Goal: Task Accomplishment & Management: Use online tool/utility

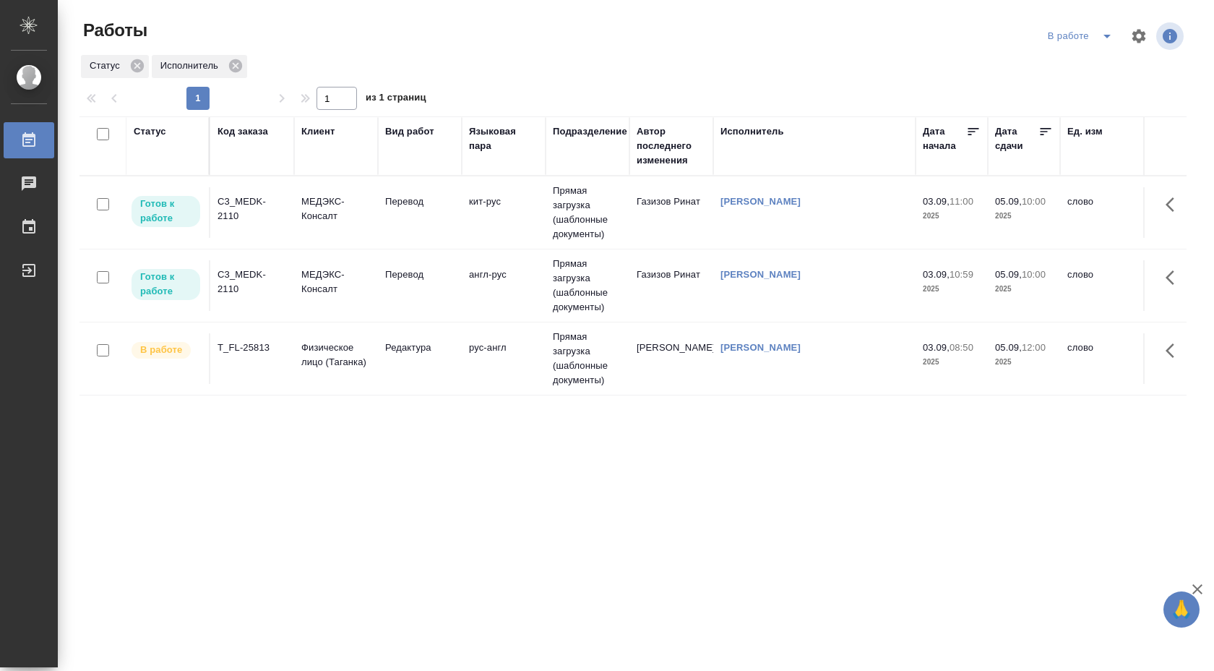
click at [553, 197] on td "Прямая загрузка (шаблонные документы)" at bounding box center [588, 212] width 84 height 72
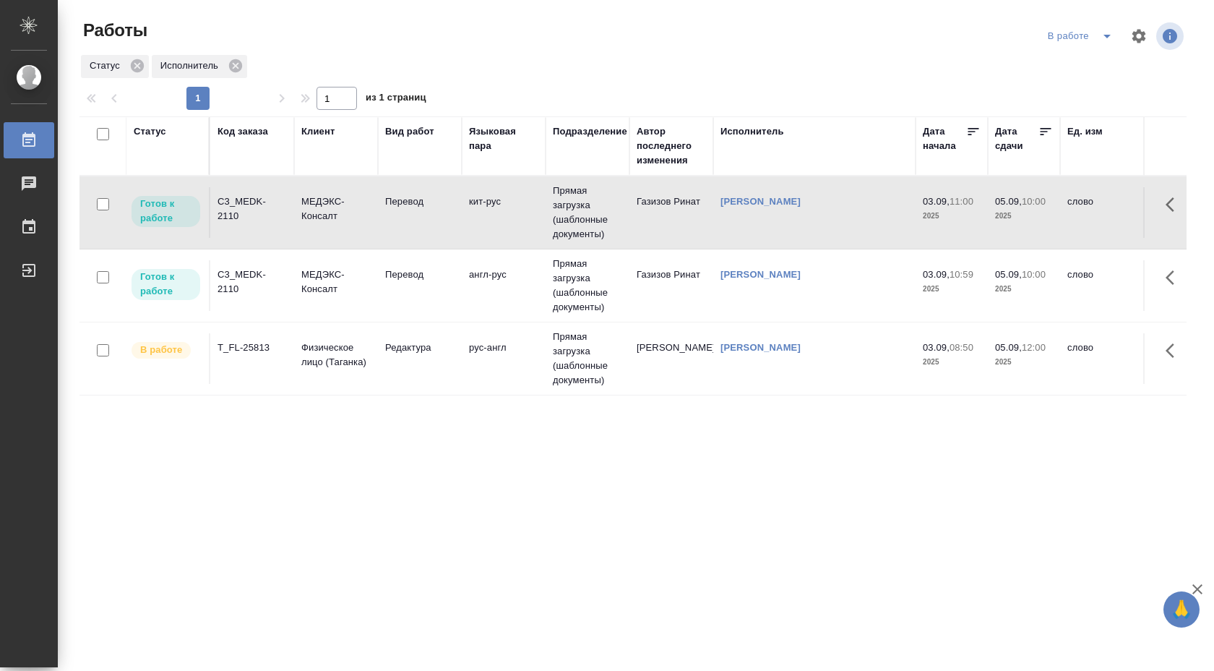
click at [553, 197] on td "Прямая загрузка (шаблонные документы)" at bounding box center [588, 212] width 84 height 72
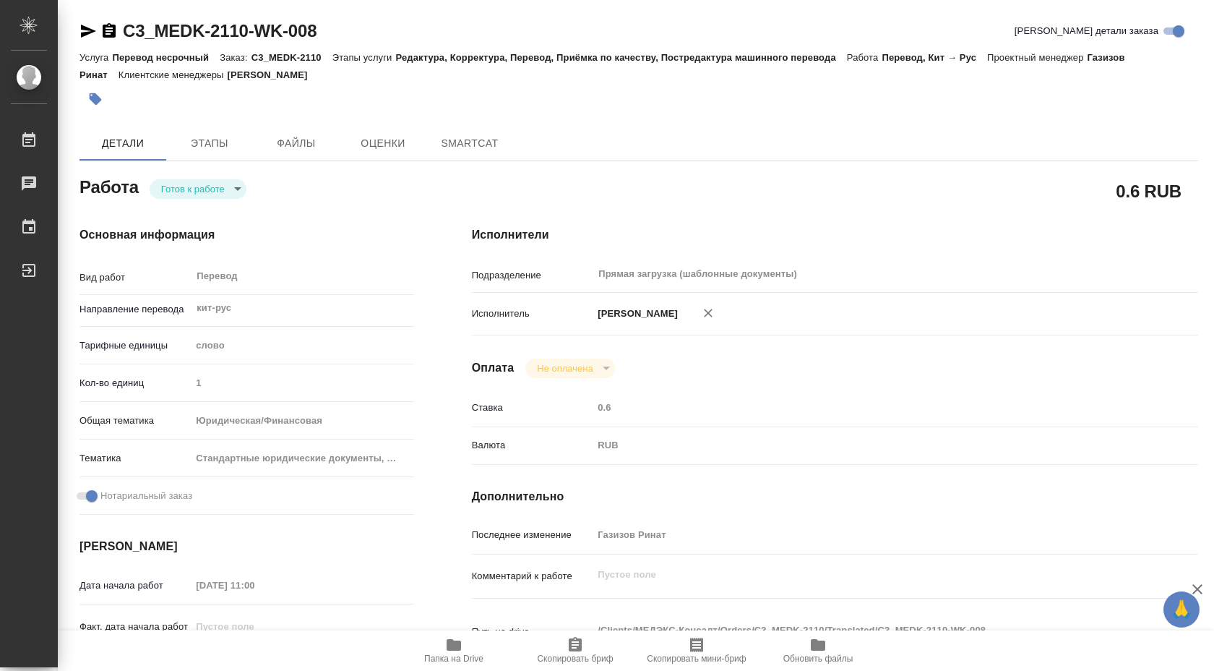
type textarea "x"
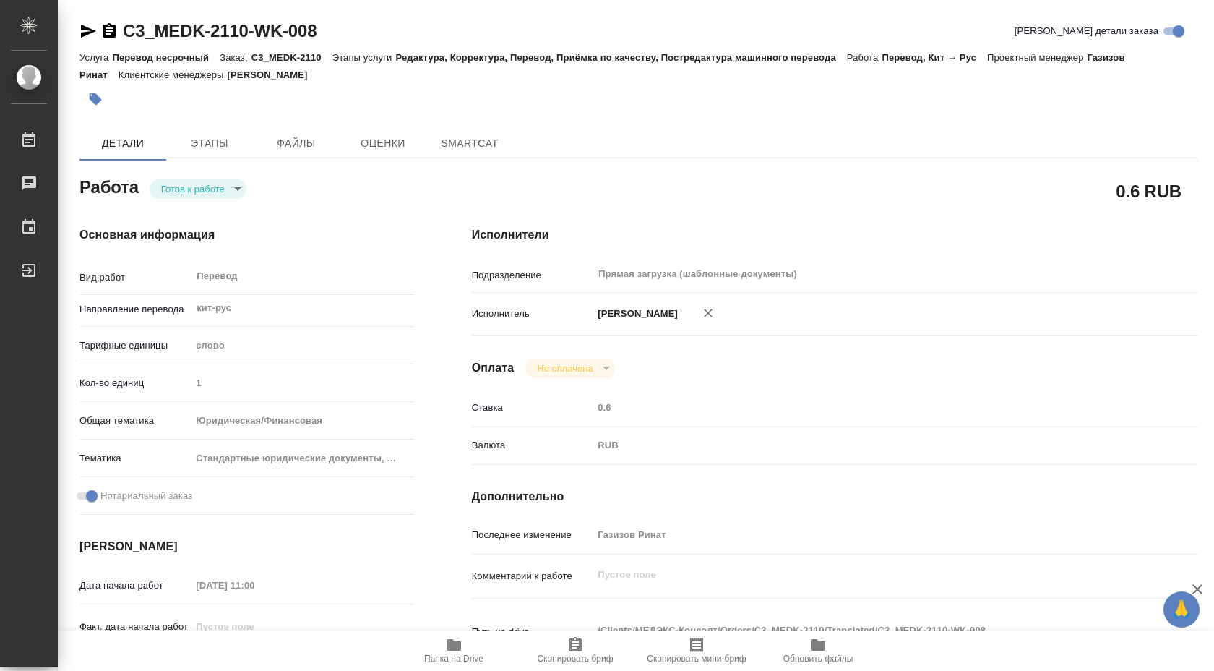
type textarea "x"
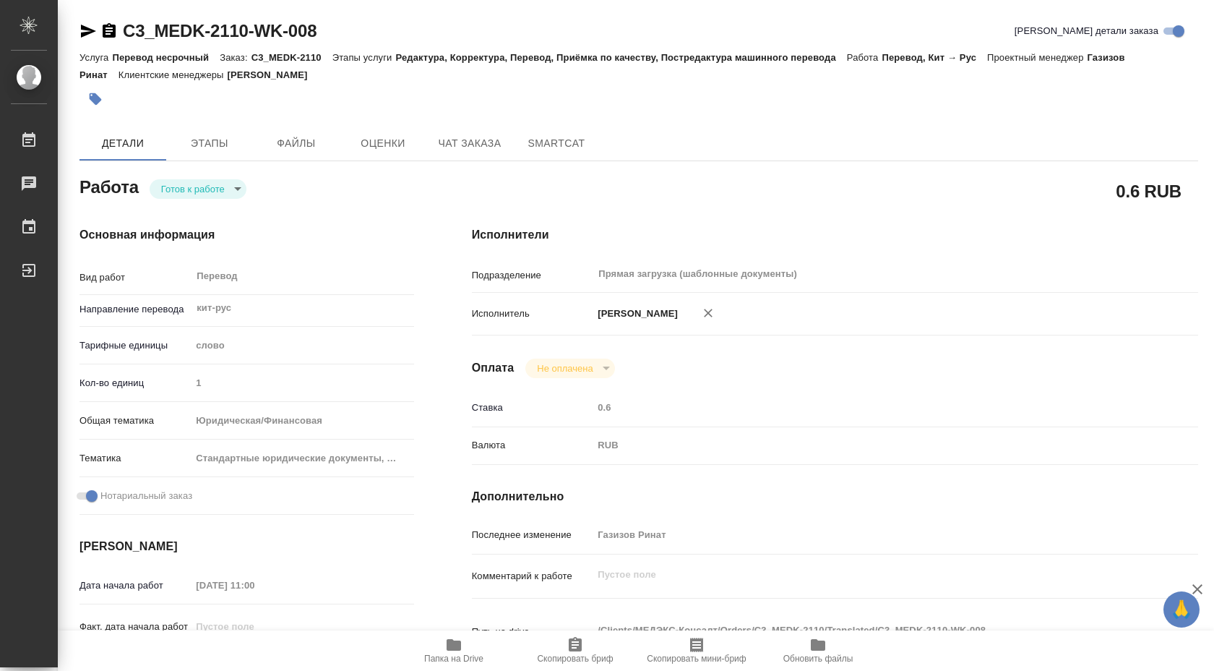
type textarea "x"
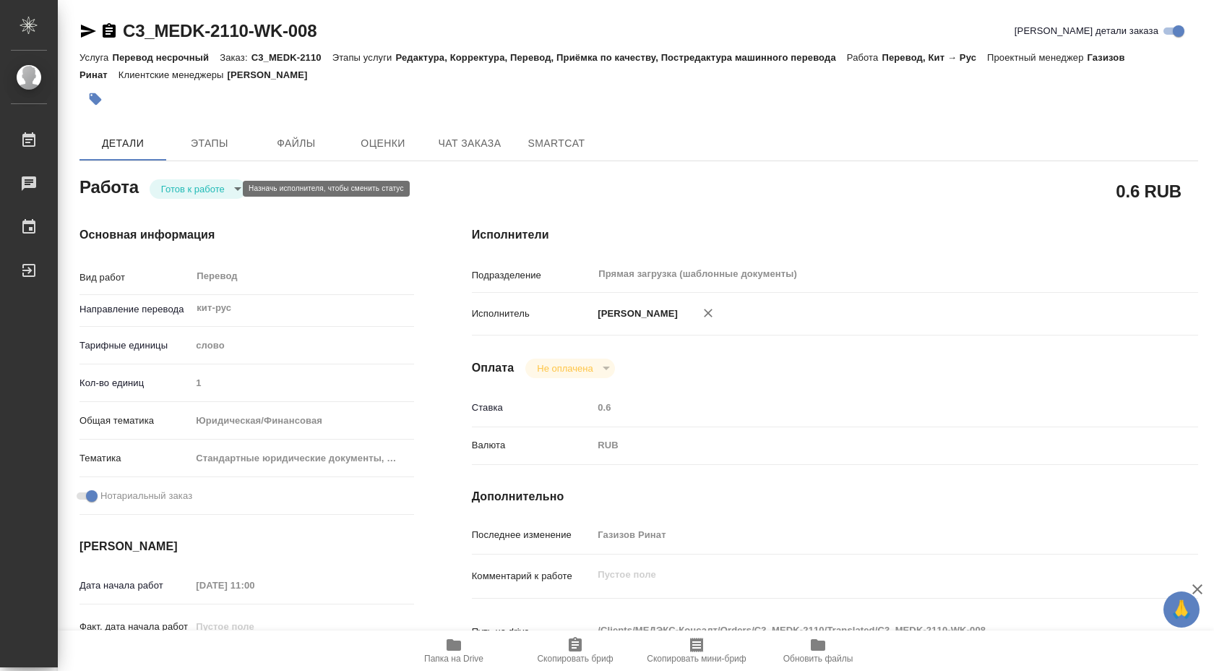
click at [227, 194] on body "🙏 .cls-1 fill:#fff; AWATERA Shuvalova Anna Работы Чаты График Выйти C3_MEDK-211…" at bounding box center [607, 335] width 1214 height 671
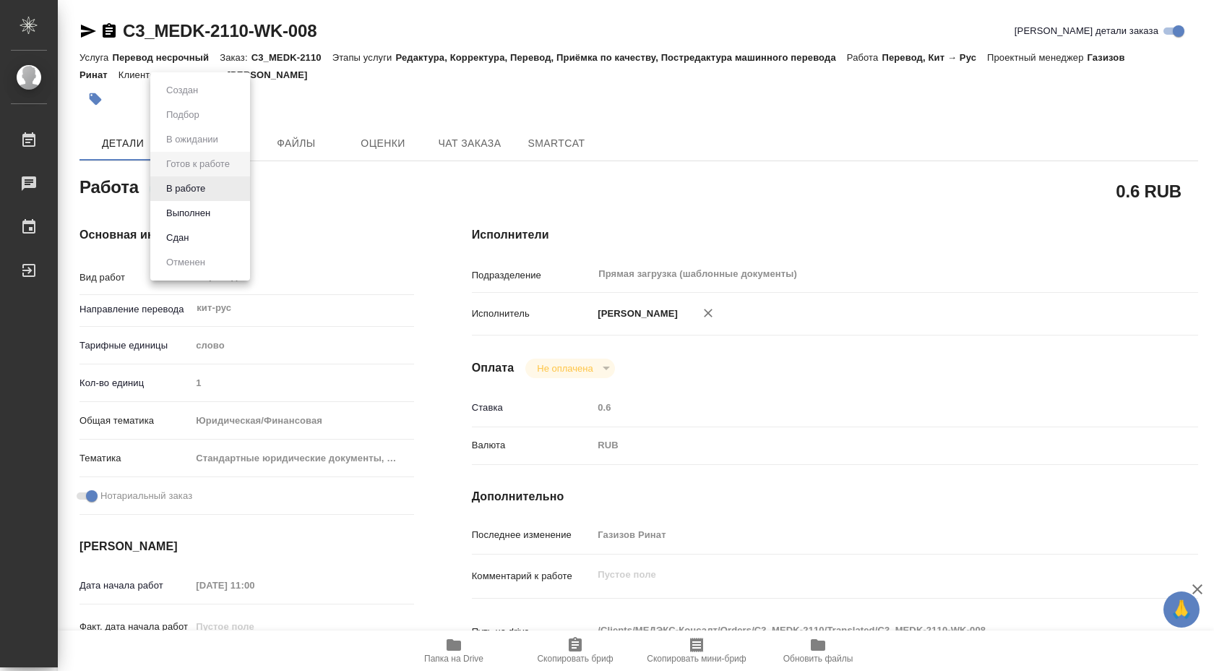
type textarea "x"
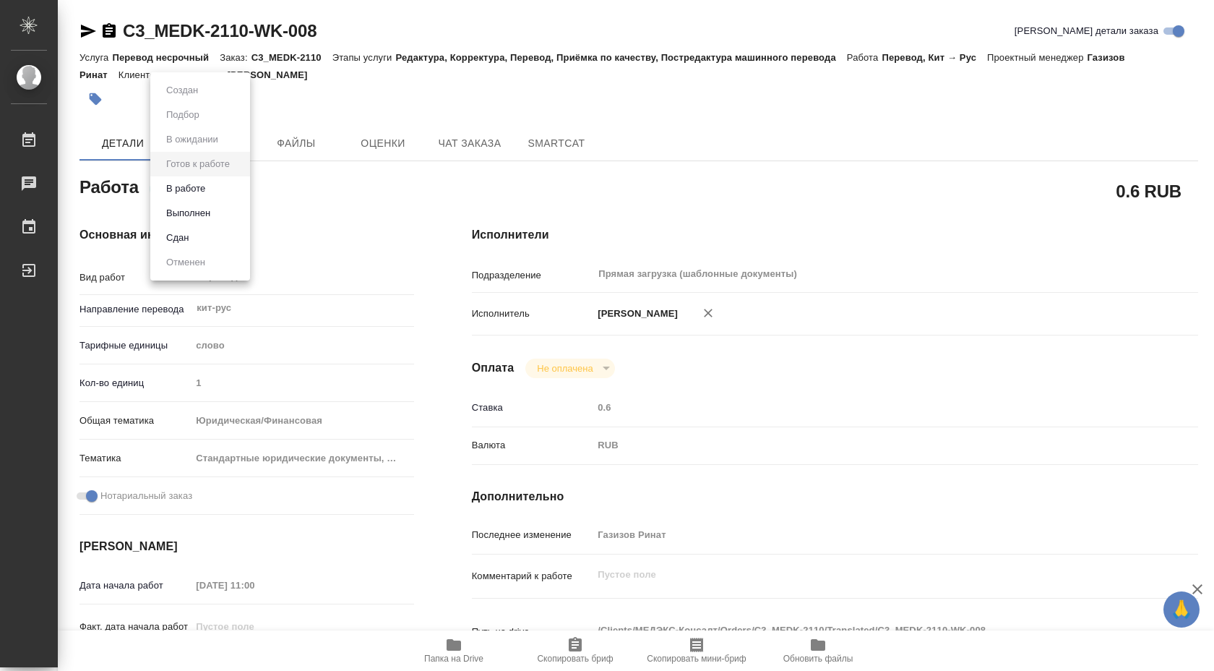
click at [227, 184] on li "В работе" at bounding box center [200, 188] width 100 height 25
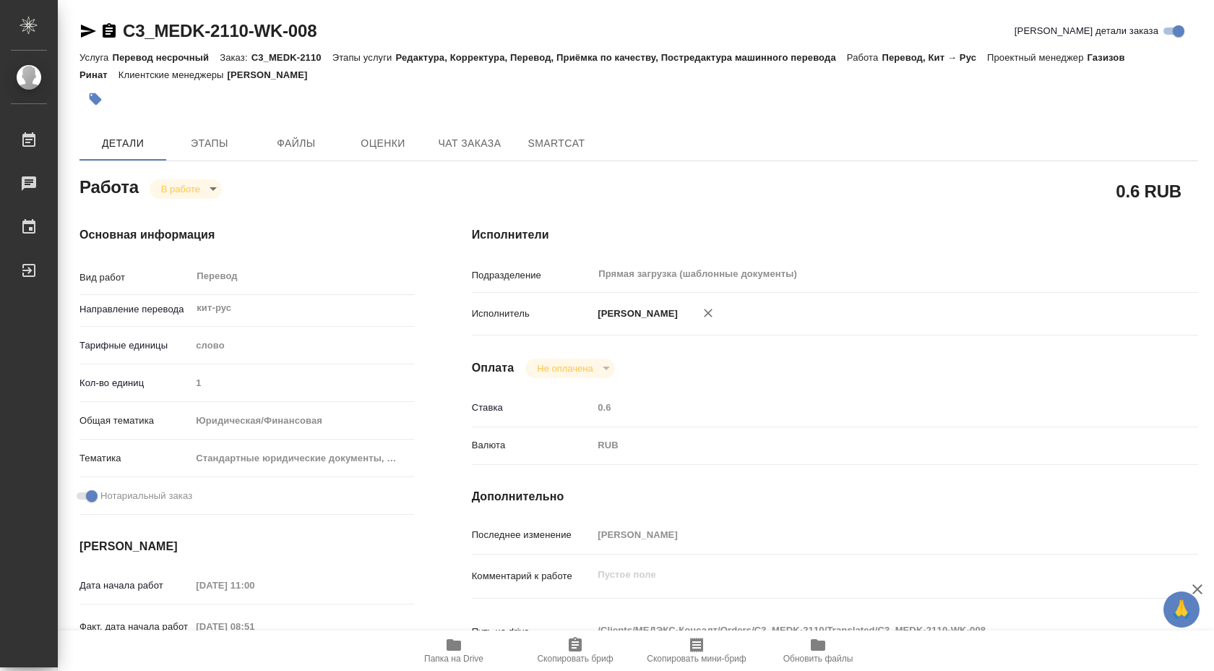
type textarea "x"
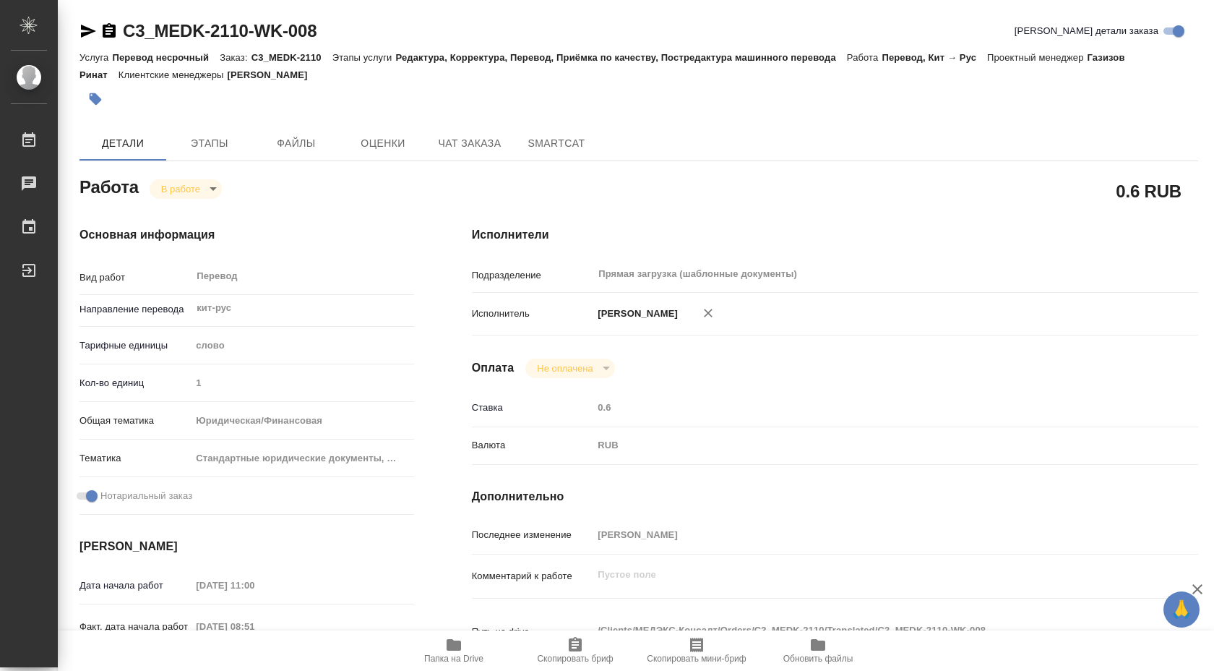
type textarea "x"
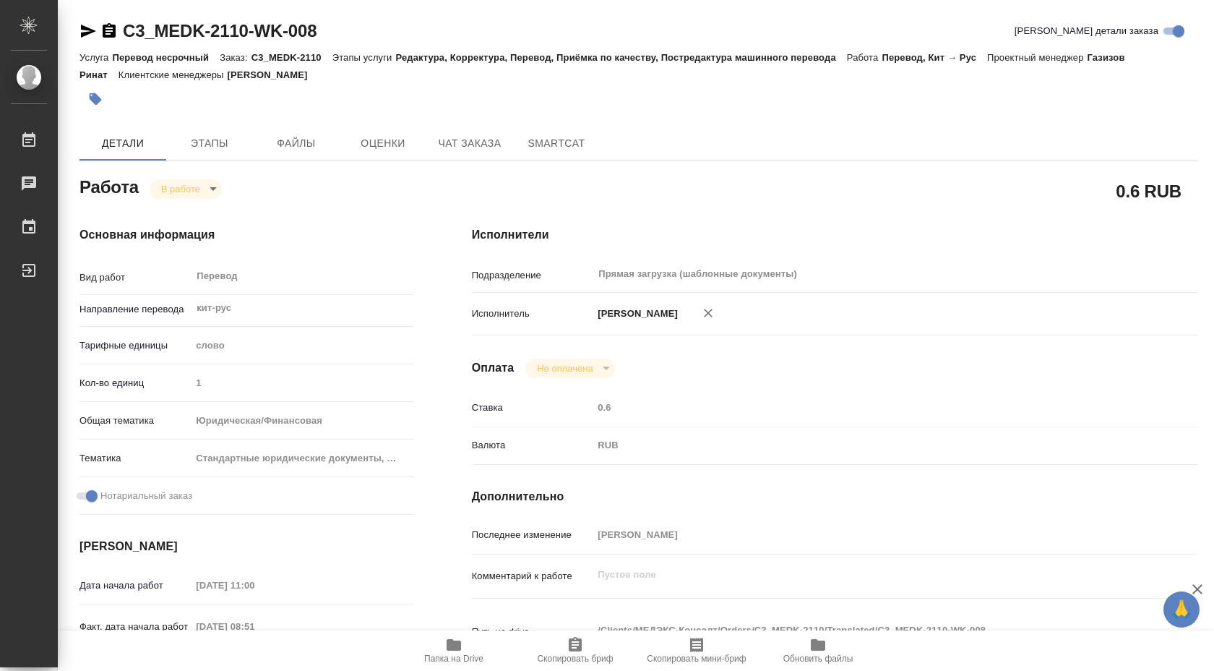
type textarea "x"
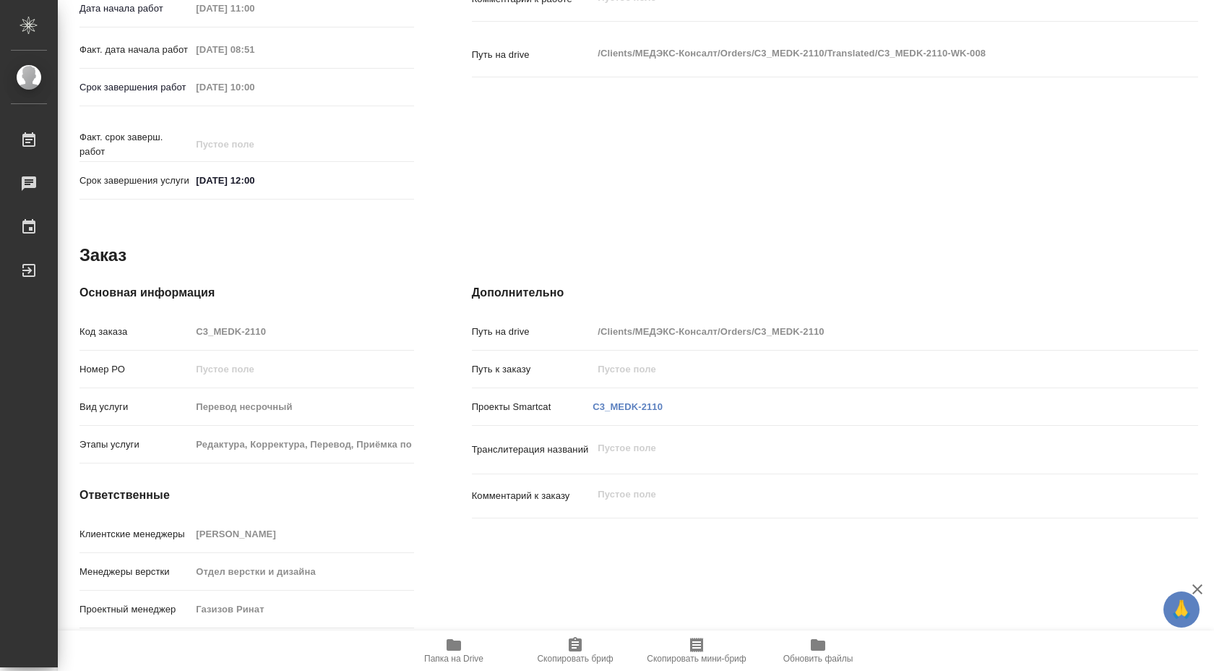
scroll to position [220, 0]
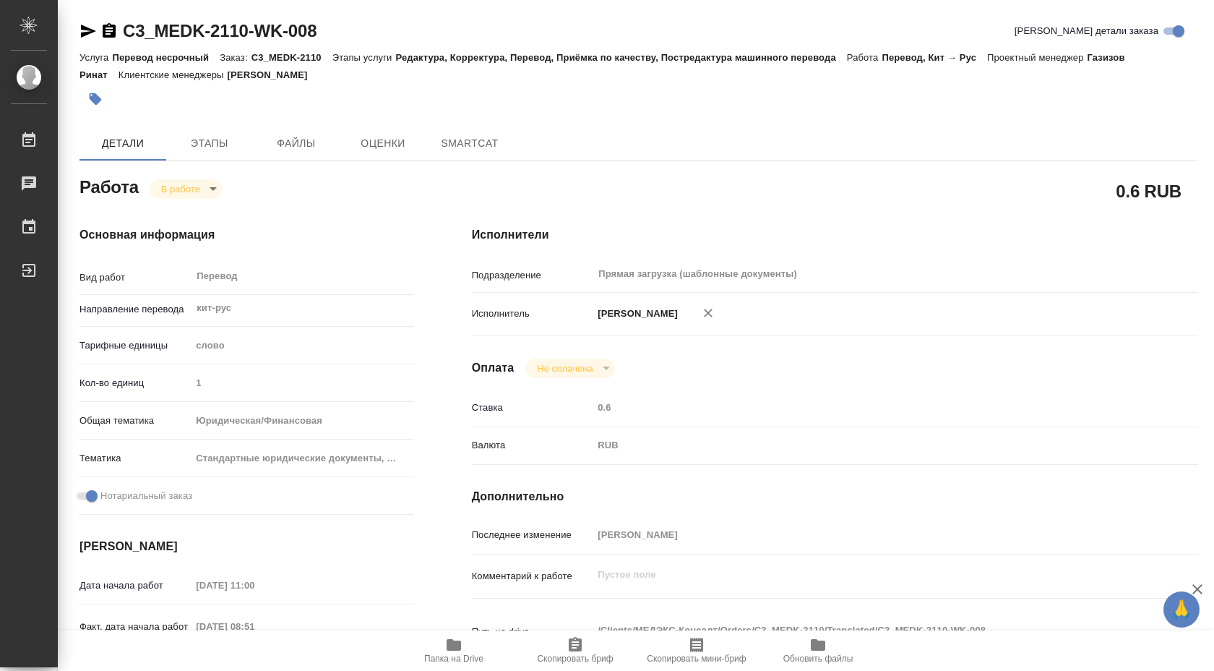
type textarea "x"
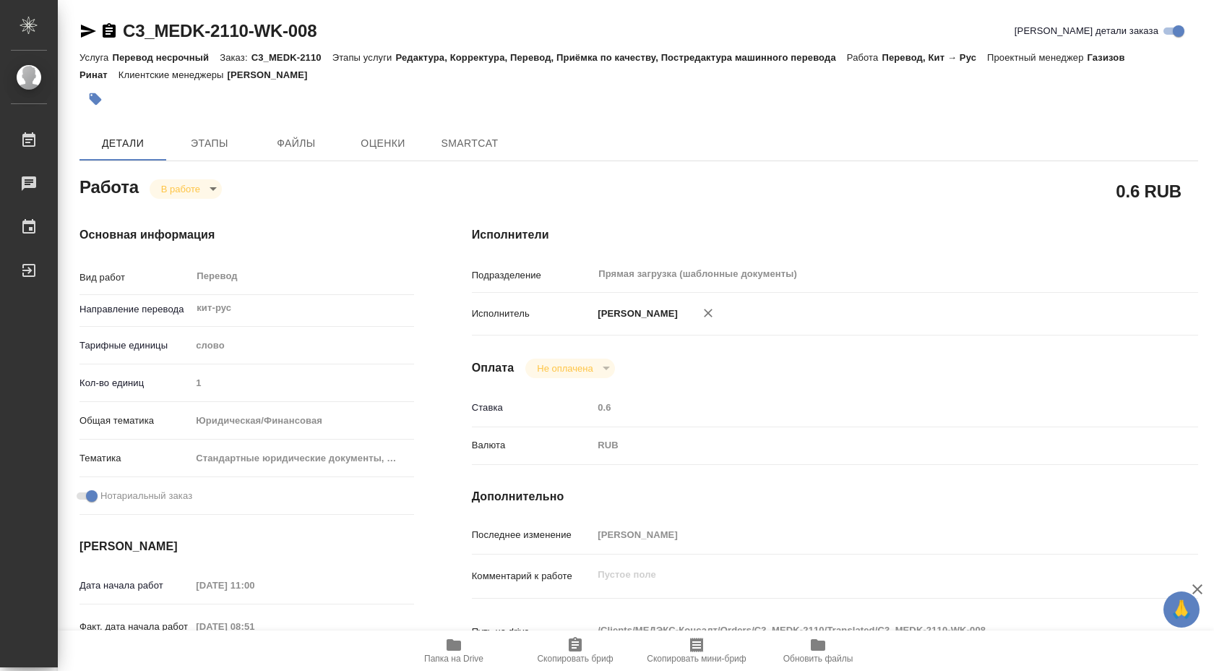
type textarea "x"
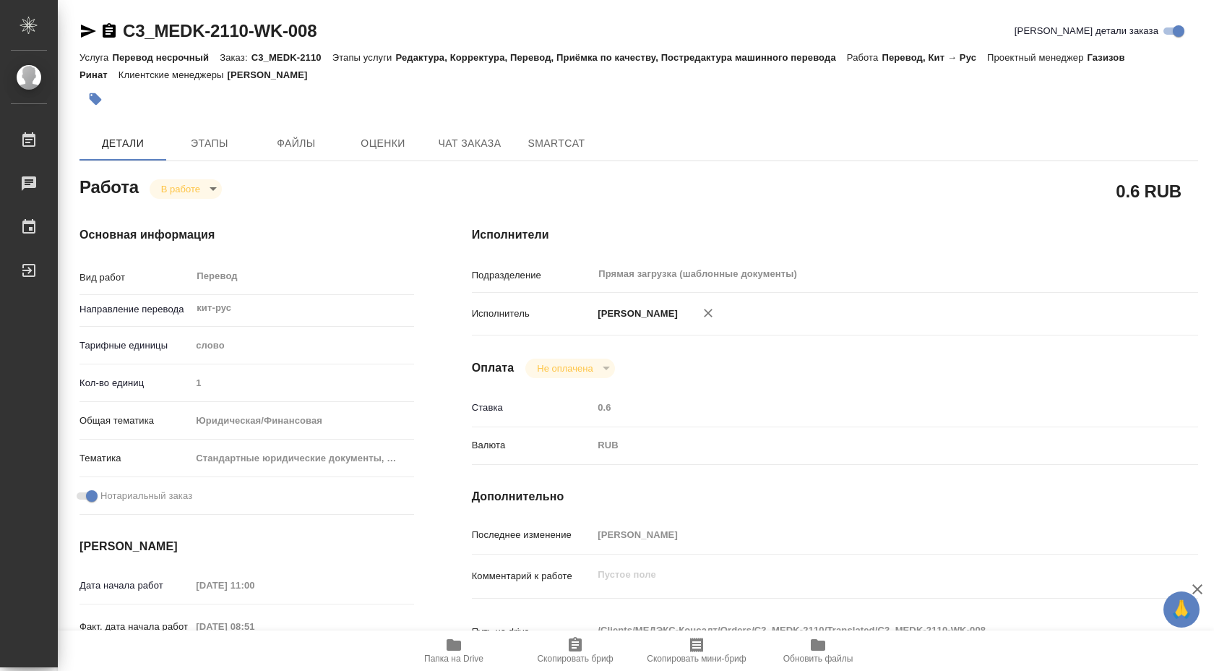
type textarea "x"
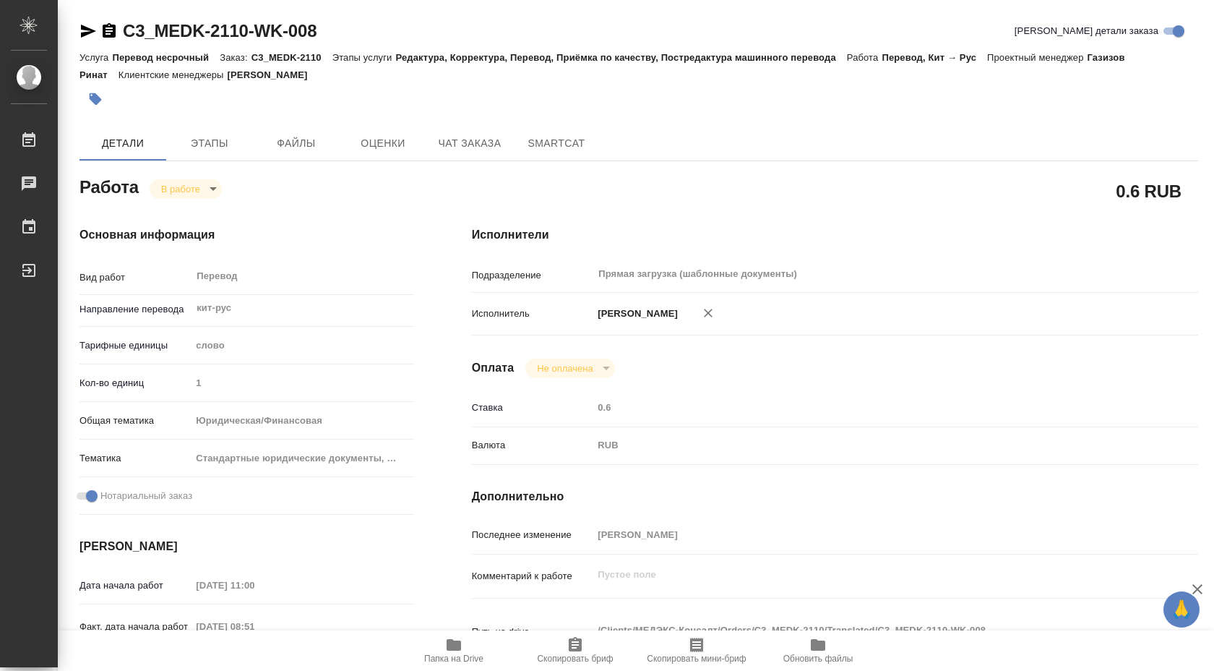
type textarea "x"
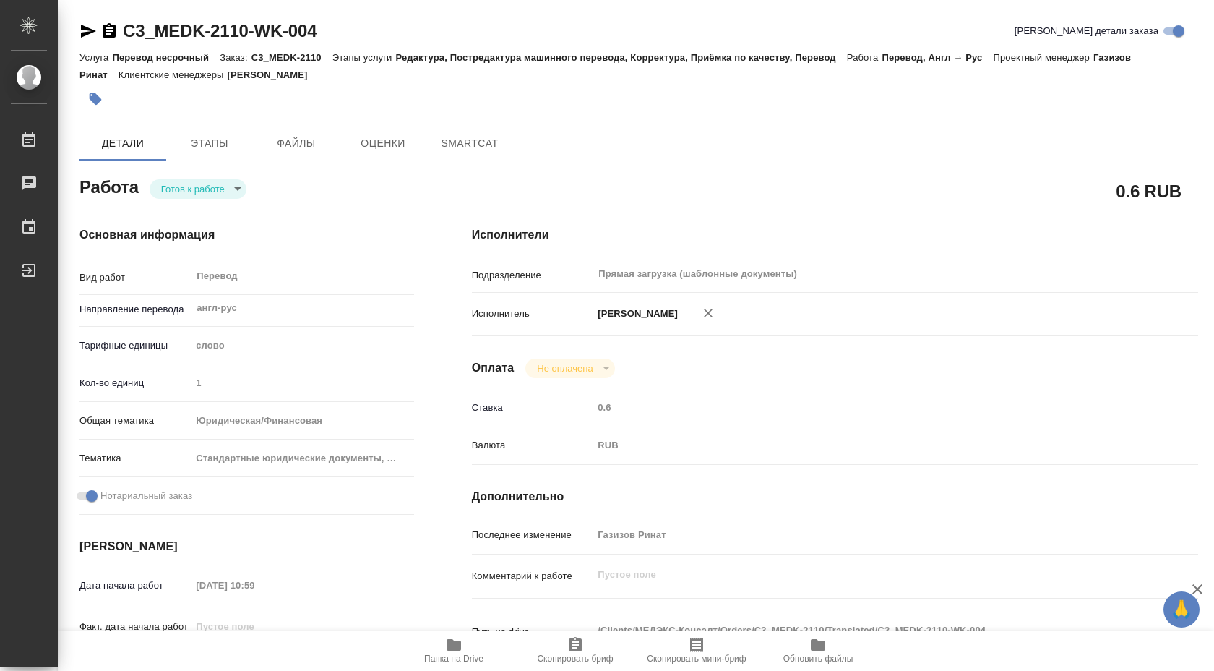
type textarea "x"
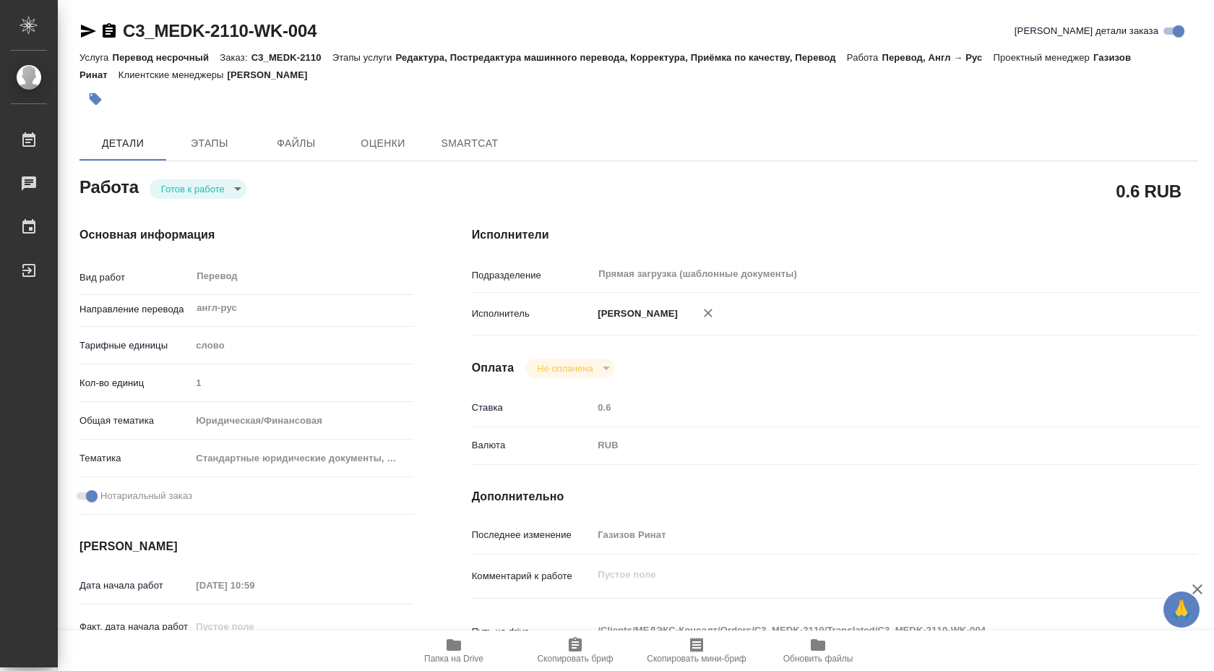
type textarea "x"
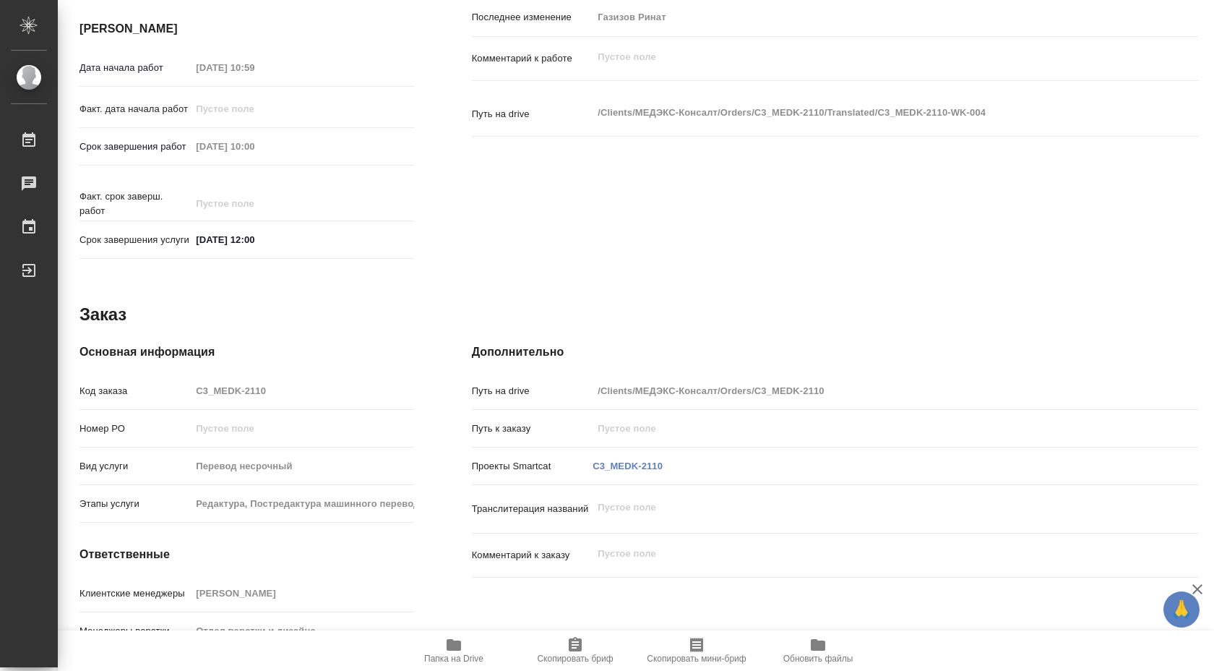
scroll to position [591, 0]
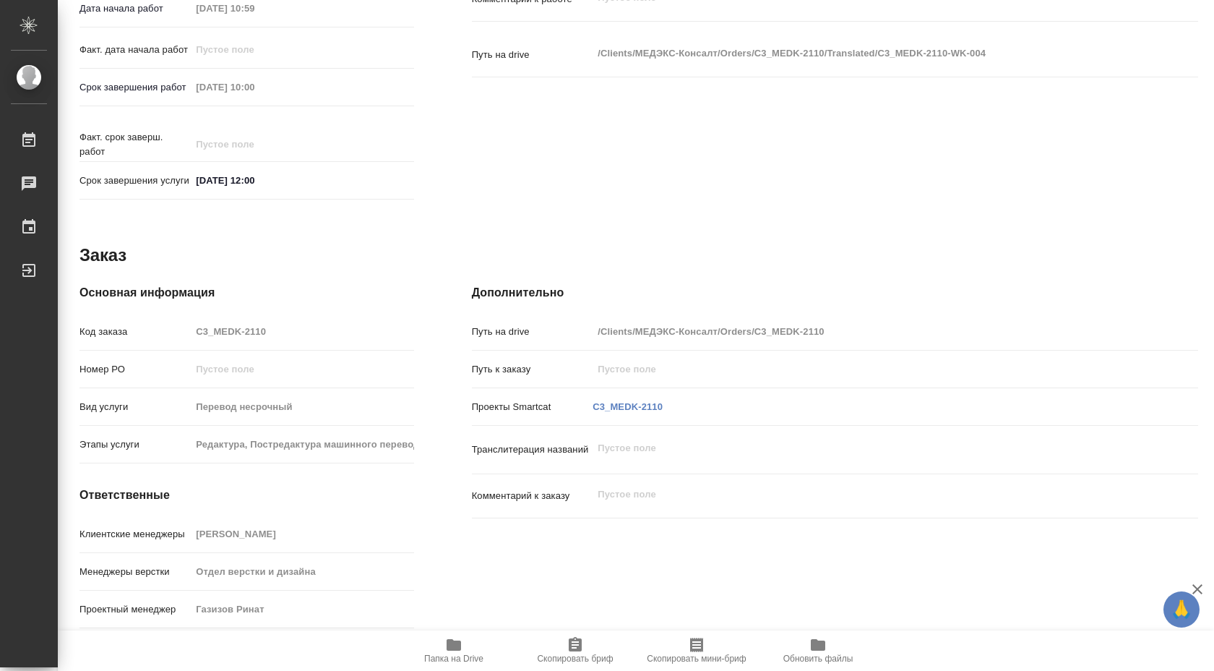
type textarea "x"
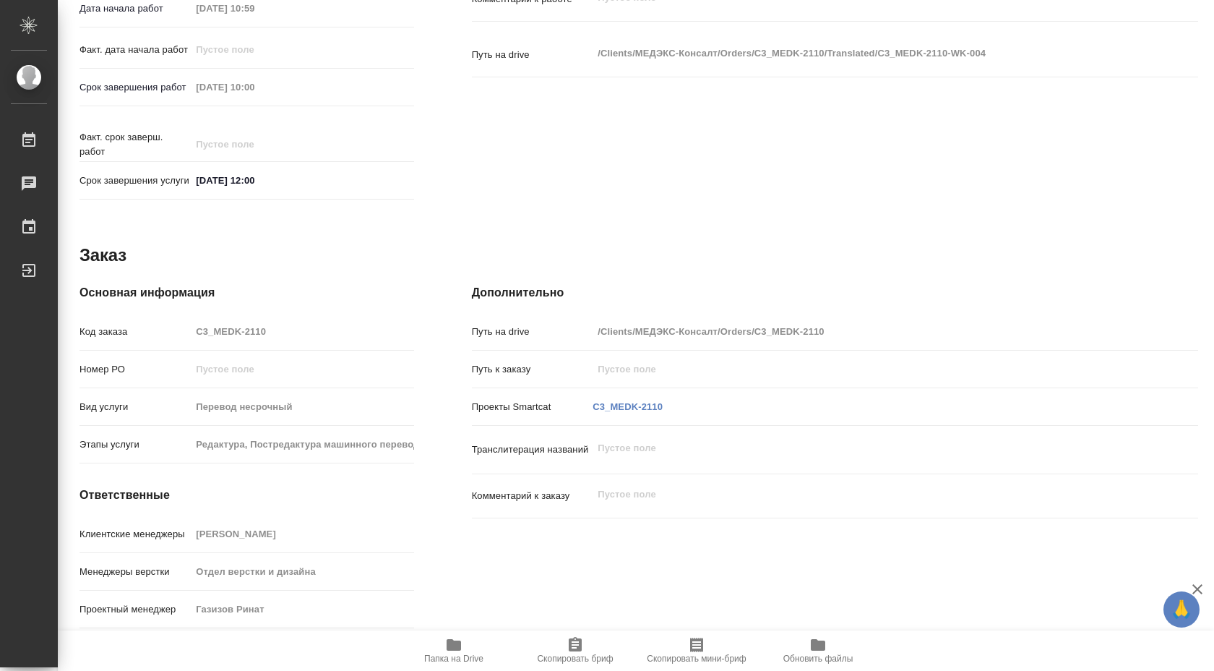
type textarea "x"
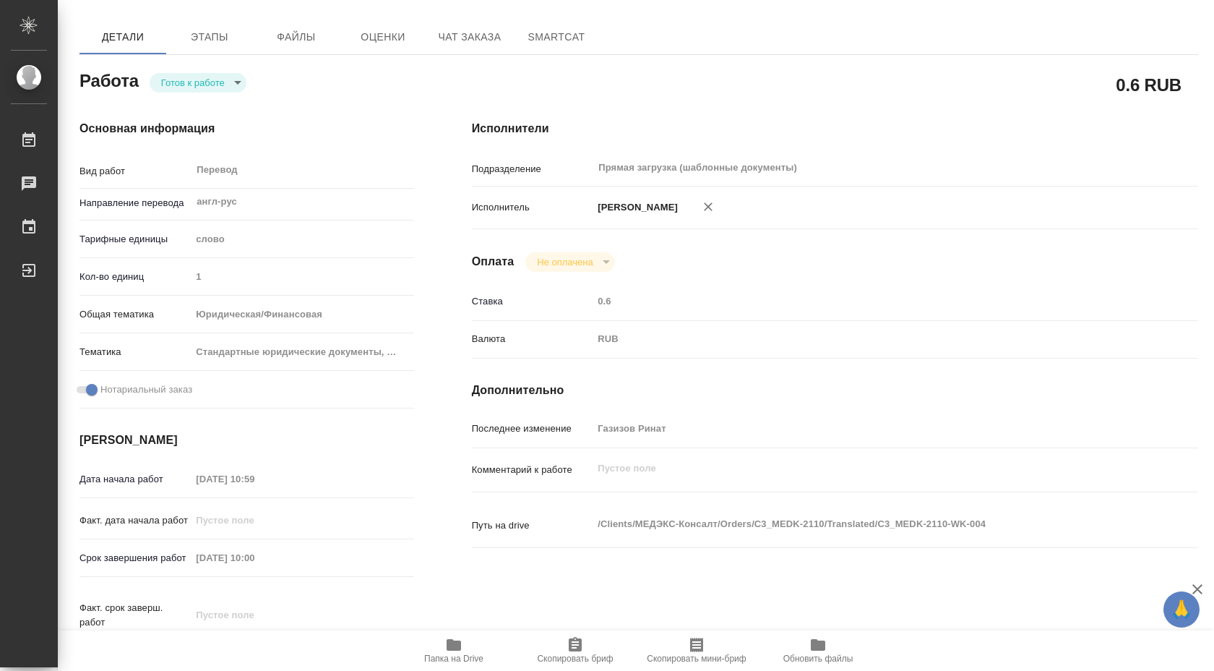
scroll to position [0, 0]
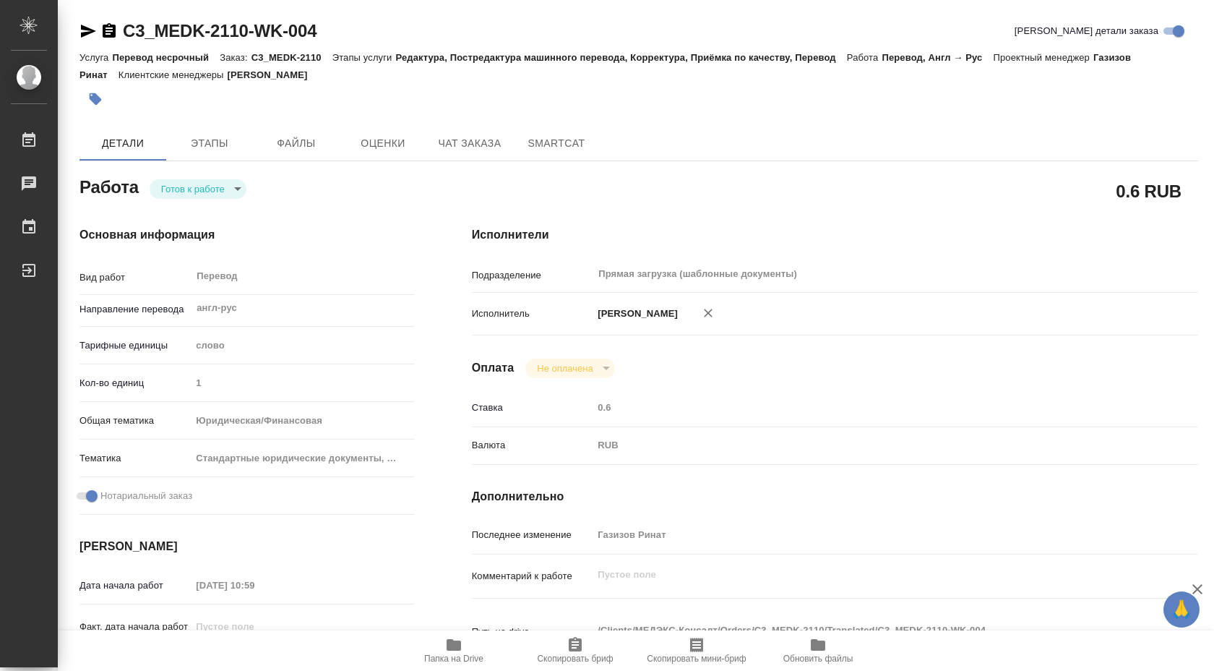
click at [472, 650] on span "Папка на Drive" at bounding box center [454, 649] width 104 height 27
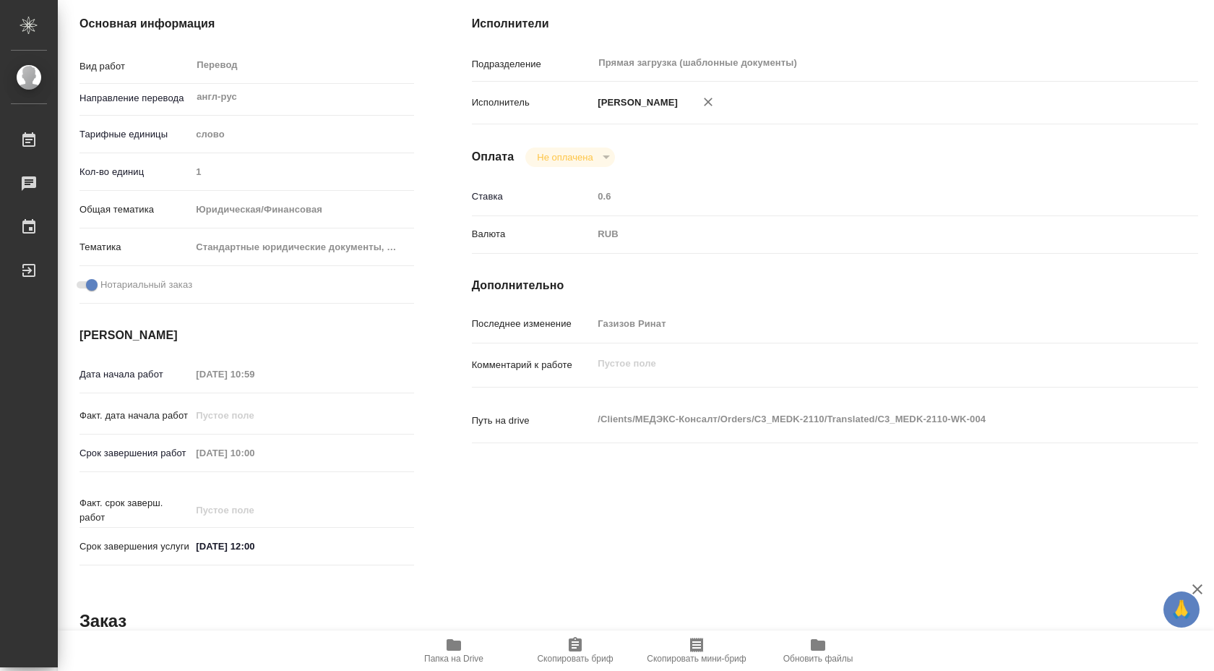
scroll to position [210, 0]
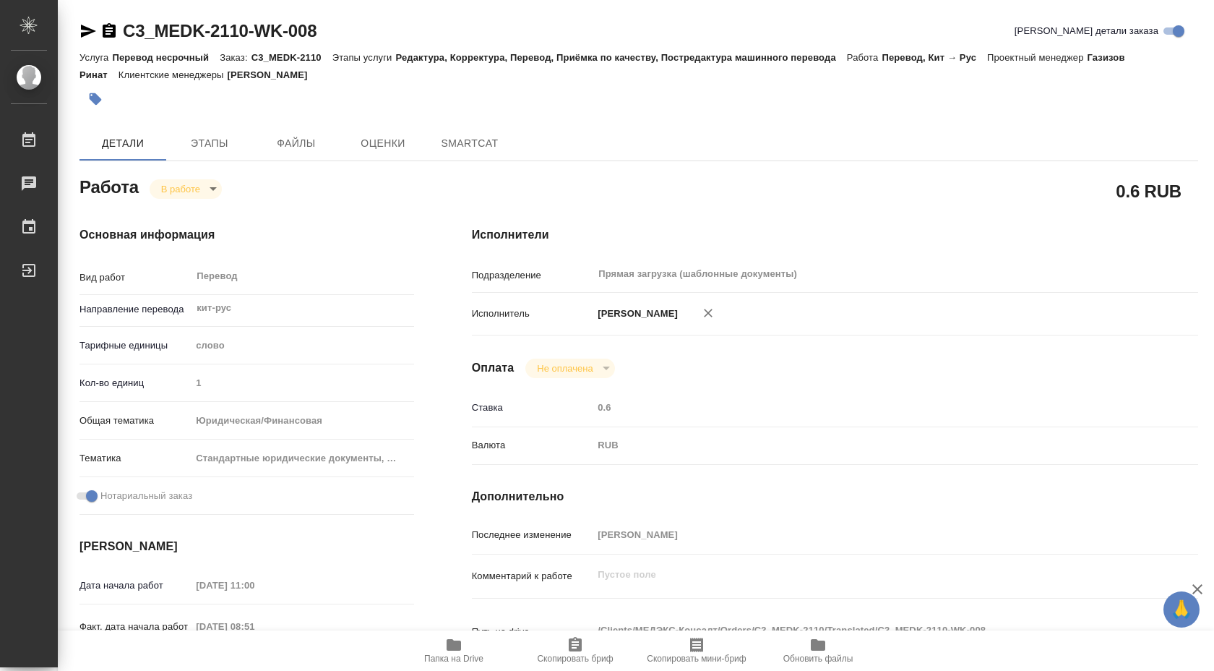
type textarea "x"
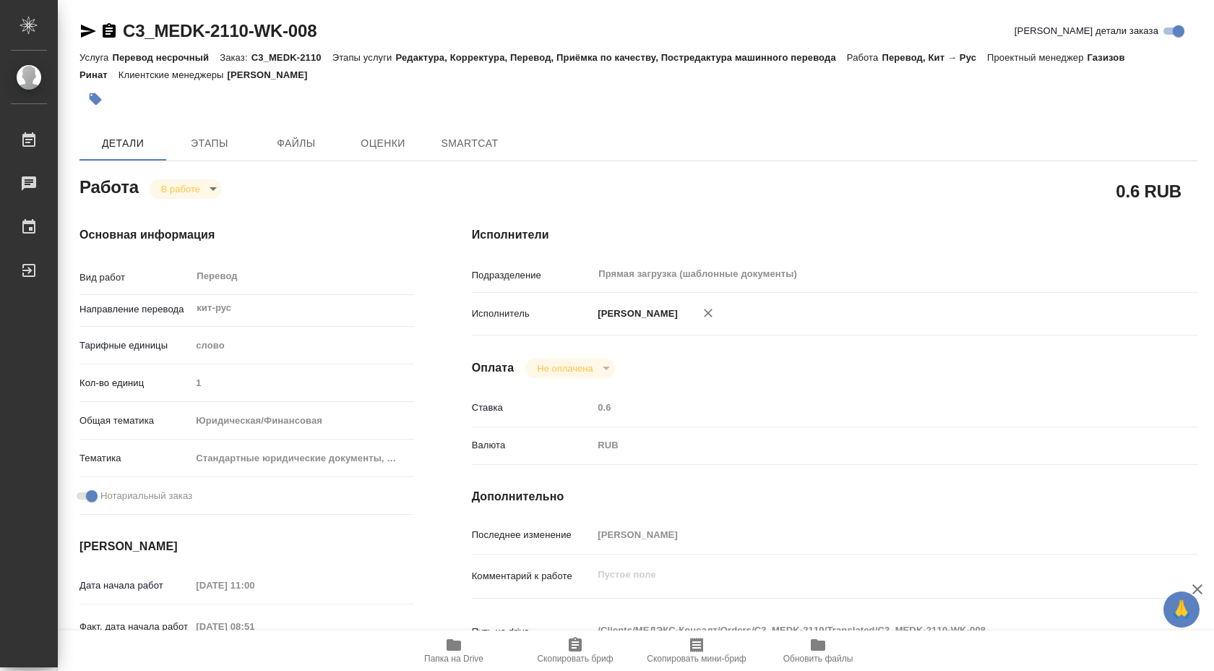
type textarea "x"
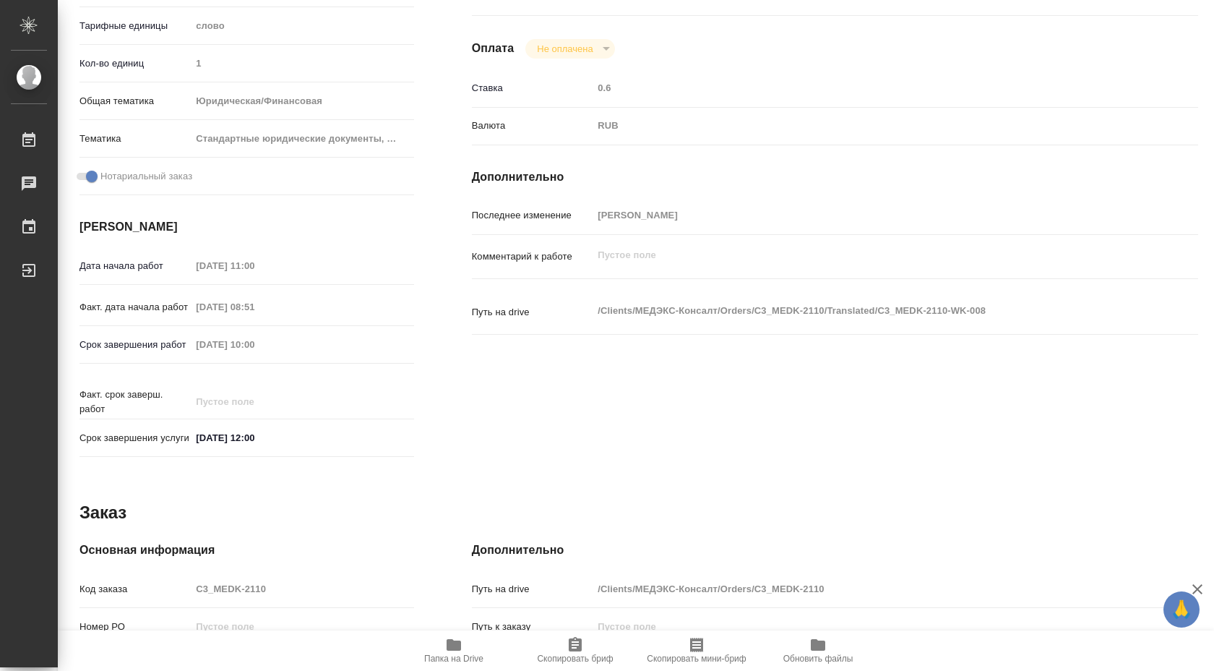
type textarea "x"
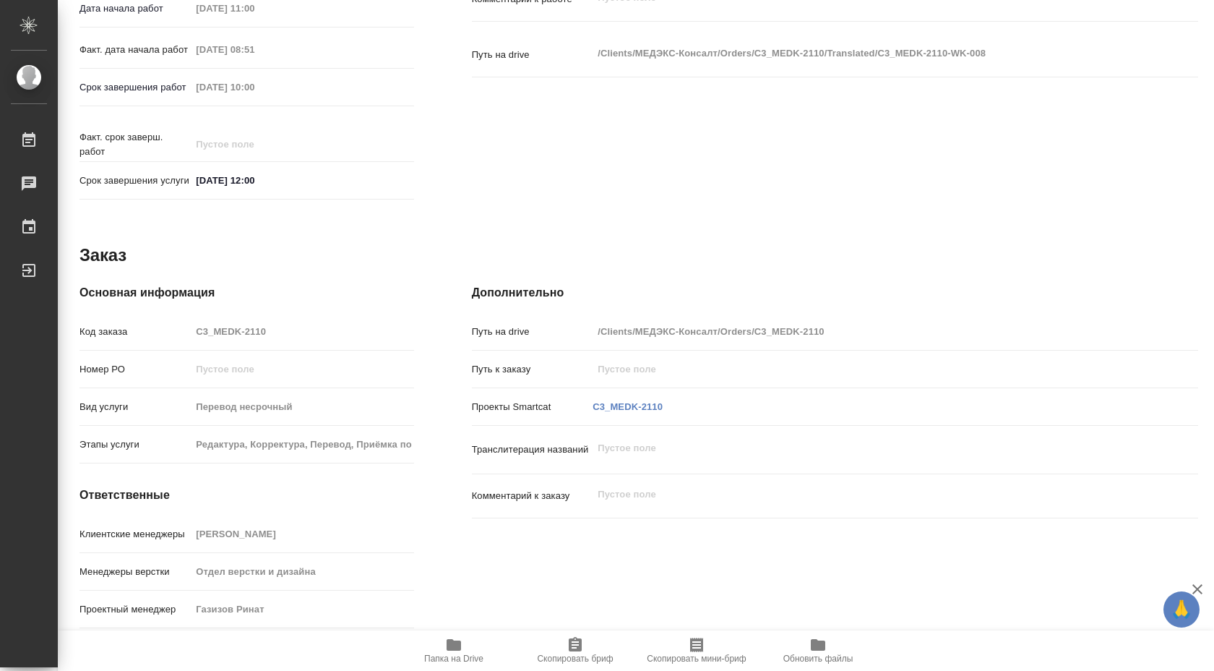
scroll to position [591, 0]
type textarea "x"
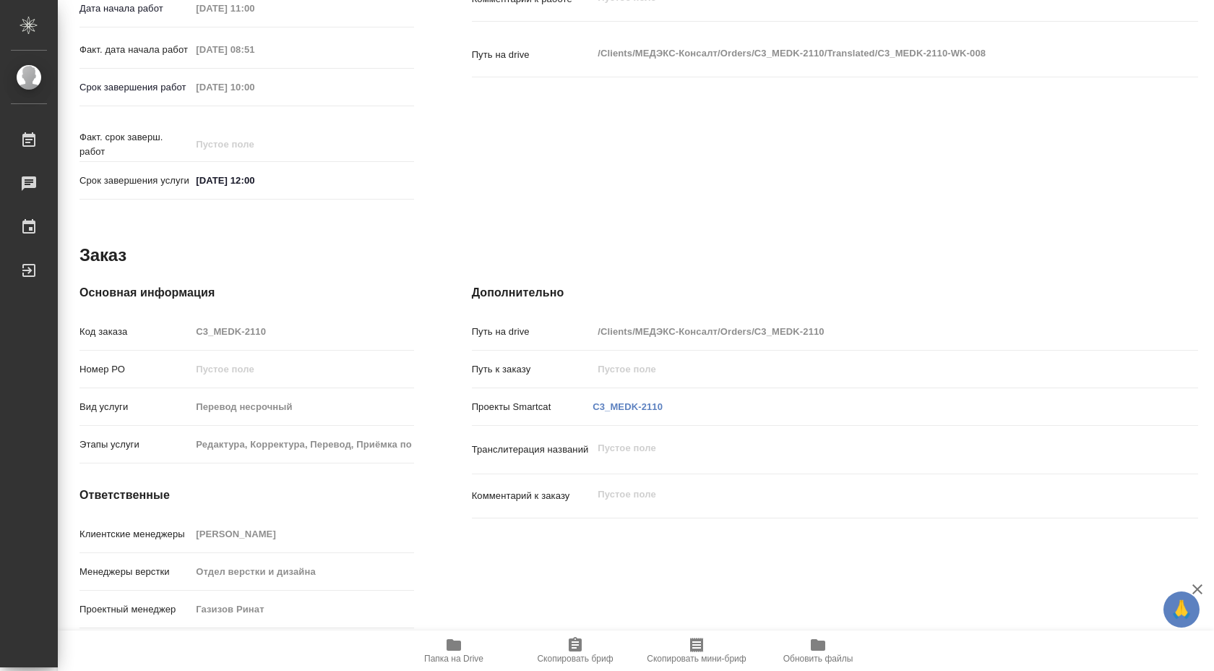
type textarea "x"
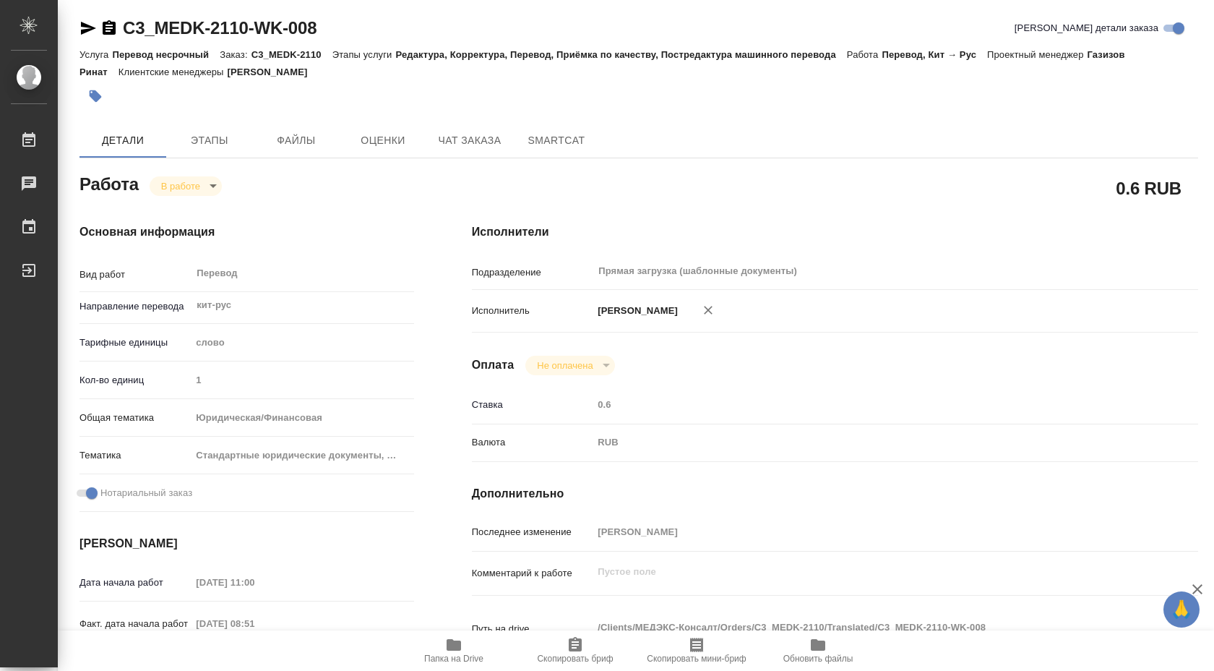
scroll to position [0, 0]
